Goal: Transaction & Acquisition: Purchase product/service

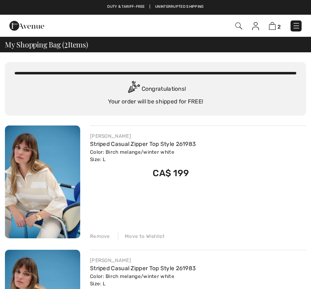
click at [279, 24] on span "2" at bounding box center [278, 27] width 3 height 6
click at [277, 24] on span "2" at bounding box center [278, 27] width 3 height 6
checkbox input "true"
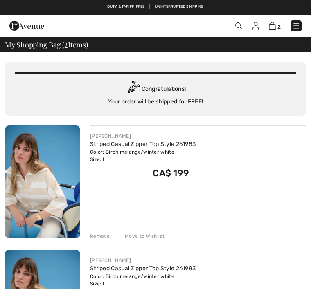
checkbox input "true"
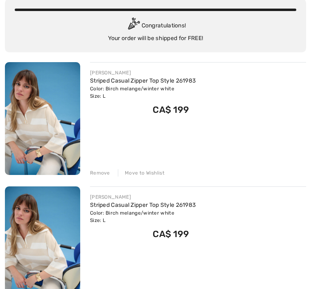
scroll to position [84, 0]
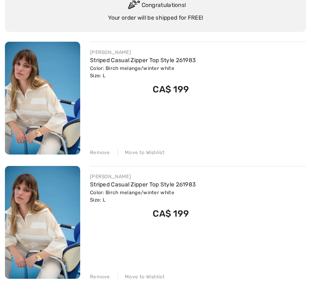
click at [286, 122] on div "[PERSON_NAME] Striped Casual Zipper Top Style 261983 Color: Birch melange/winte…" at bounding box center [198, 99] width 216 height 115
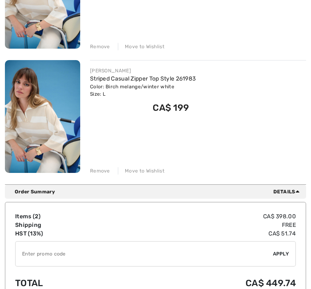
scroll to position [190, 0]
click at [38, 214] on span "2" at bounding box center [37, 216] width 4 height 7
click at [38, 216] on span "2" at bounding box center [37, 216] width 4 height 7
click at [37, 221] on td "Shipping" at bounding box center [65, 225] width 101 height 9
click at [42, 216] on td "Items ( 2 )" at bounding box center [65, 216] width 101 height 9
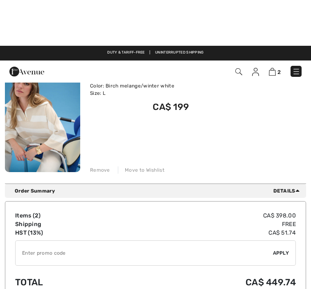
scroll to position [170, 0]
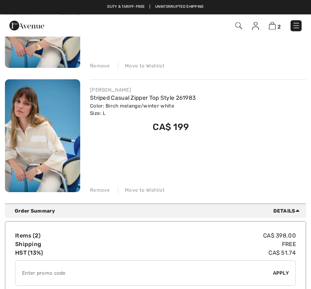
click at [58, 203] on div "You are only CA$ 0.00 away from FREE SHIPPING! Continue Shopping > Congratulati…" at bounding box center [155, 43] width 301 height 322
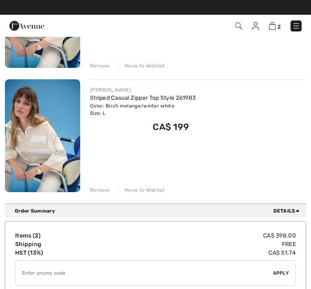
click at [284, 208] on span "Details" at bounding box center [287, 210] width 29 height 7
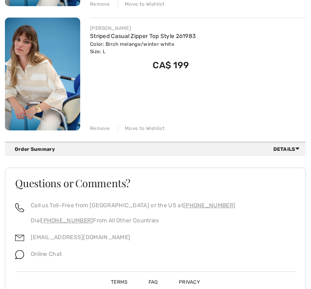
scroll to position [234, 0]
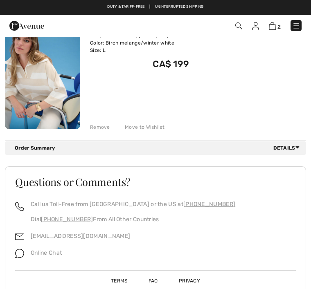
click at [110, 122] on div "Remove Move to Wishlist" at bounding box center [198, 126] width 216 height 9
click at [108, 128] on div "Remove" at bounding box center [100, 127] width 20 height 7
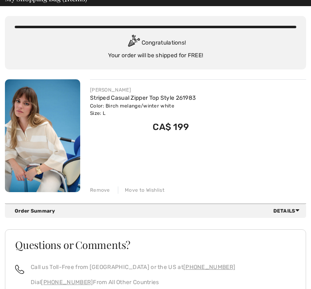
scroll to position [47, 0]
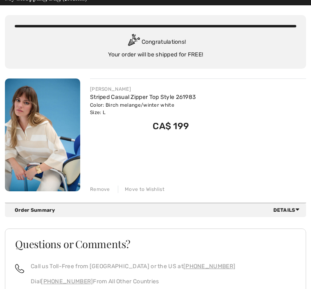
click at [20, 84] on img at bounding box center [42, 135] width 75 height 113
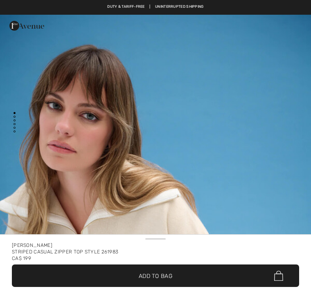
checkbox input "true"
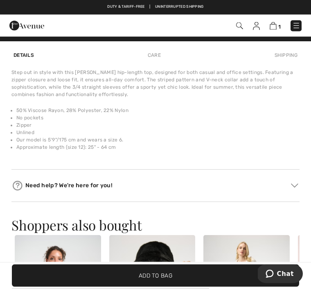
scroll to position [712, 0]
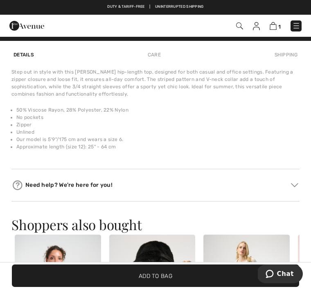
click at [246, 187] on div "Need help? We're here for you!" at bounding box center [155, 185] width 288 height 12
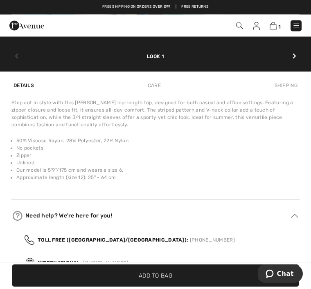
scroll to position [709, 0]
